Goal: Ask a question

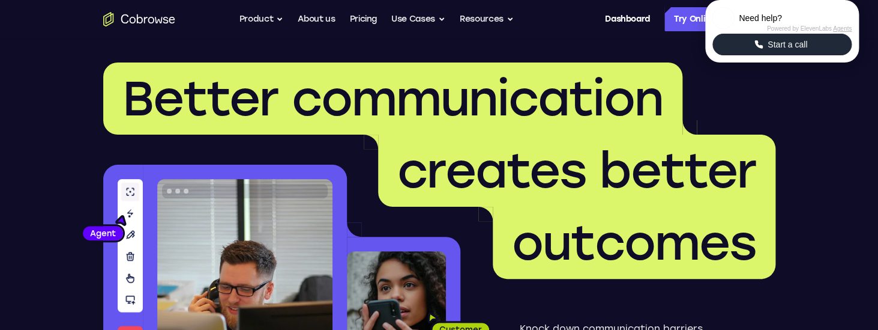
click at [804, 50] on span "Start a call" at bounding box center [787, 44] width 47 height 12
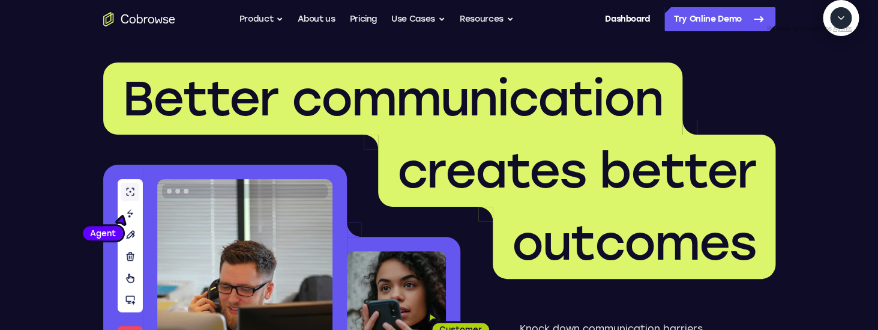
click at [833, 84] on textarea "Text message input" at bounding box center [848, 73] width 30 height 22
type textarea "add a team member"
click at [836, 77] on icon "End" at bounding box center [839, 74] width 8 height 8
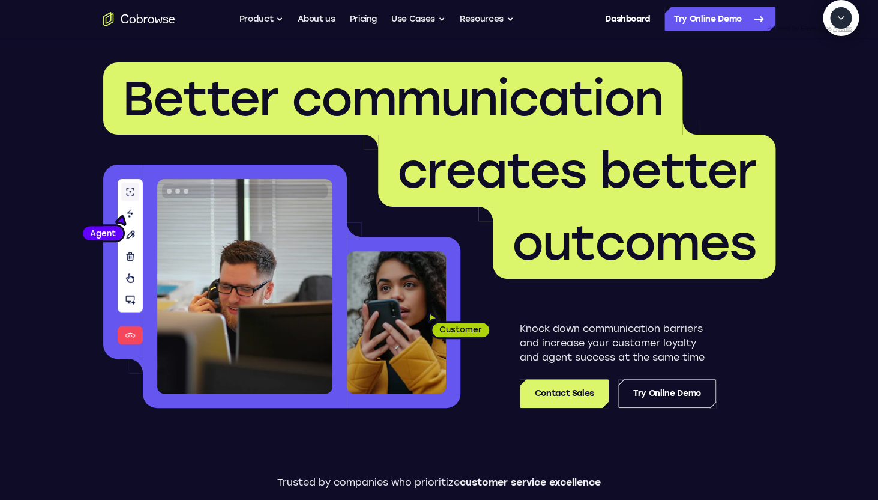
click at [782, 84] on textarea "Text message input" at bounding box center [797, 73] width 30 height 22
type textarea "add a team member"
click at [823, 84] on textarea "Text message input" at bounding box center [838, 73] width 30 height 22
click at [845, 84] on button "End" at bounding box center [839, 73] width 22 height 22
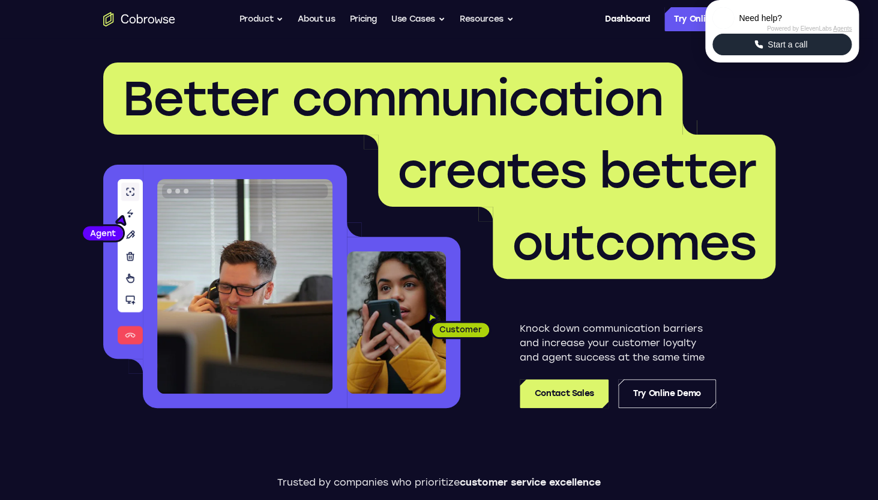
click at [765, 50] on span "Start a call" at bounding box center [787, 44] width 47 height 12
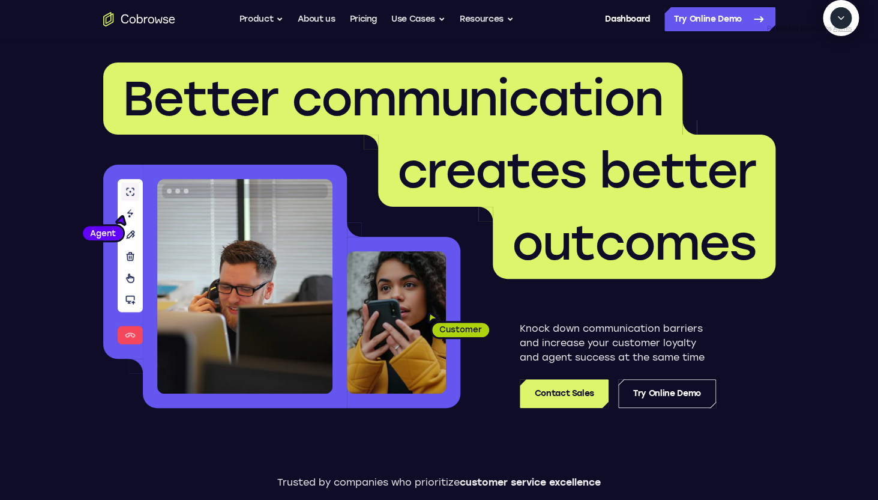
click at [833, 84] on textarea "Text message input" at bounding box center [848, 73] width 30 height 22
type textarea "add a team member"
click at [823, 84] on textarea "Text message input" at bounding box center [838, 73] width 30 height 22
type textarea "yes"
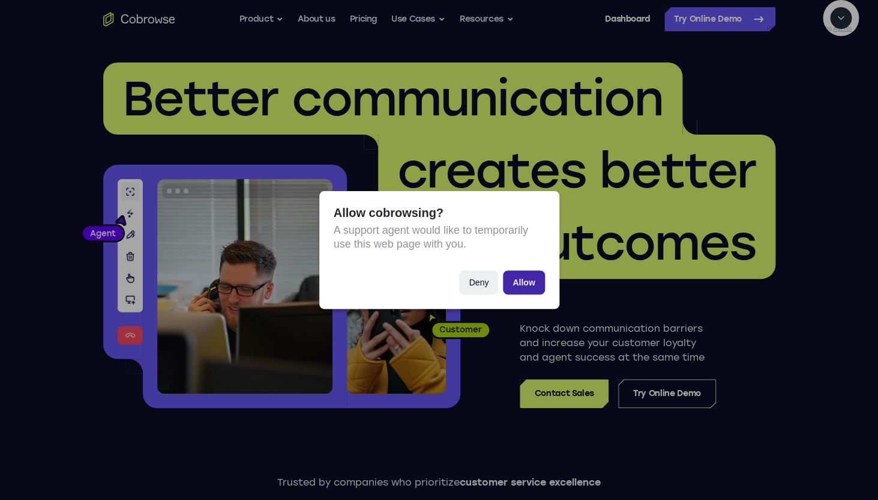
click at [530, 277] on button "Allow" at bounding box center [523, 282] width 41 height 24
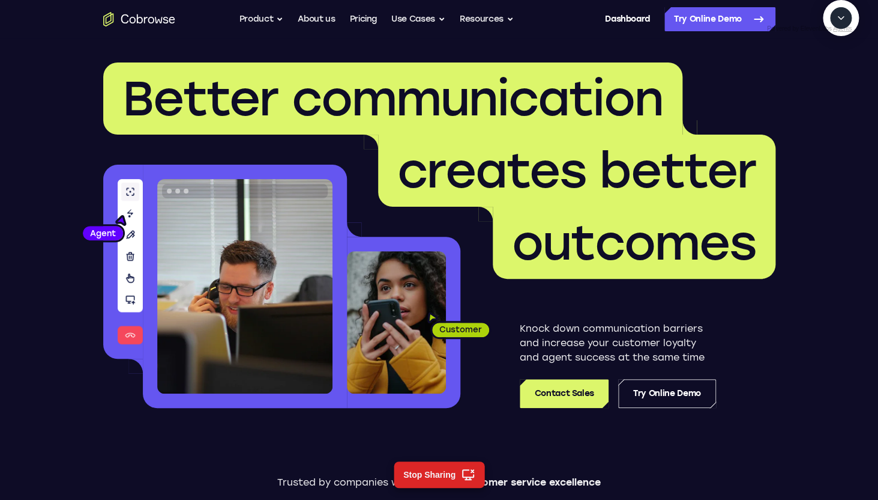
click at [823, 84] on textarea "Text message input" at bounding box center [838, 73] width 30 height 22
click at [844, 84] on button "End" at bounding box center [839, 73] width 22 height 22
